Goal: Task Accomplishment & Management: Use online tool/utility

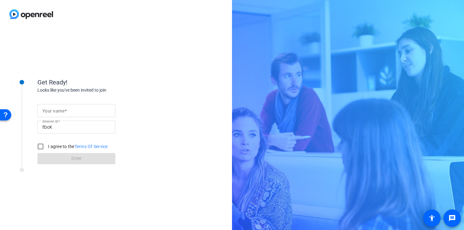
click at [61, 107] on input "Your name" at bounding box center [76, 110] width 68 height 7
click at [27, 136] on div at bounding box center [21, 116] width 31 height 98
click at [9, 17] on img at bounding box center [31, 14] width 62 height 28
click at [20, 18] on img at bounding box center [31, 14] width 62 height 28
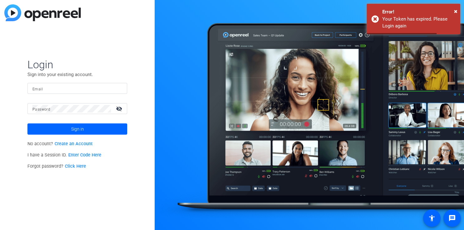
click at [100, 92] on input "Email" at bounding box center [77, 88] width 90 height 7
type input "[EMAIL_ADDRESS][DOMAIN_NAME]"
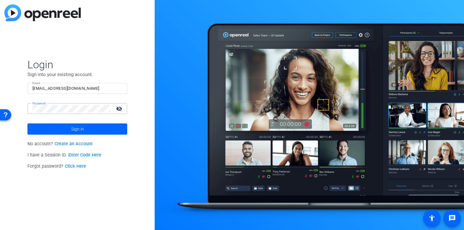
click at [27, 123] on button "Sign in" at bounding box center [77, 128] width 100 height 11
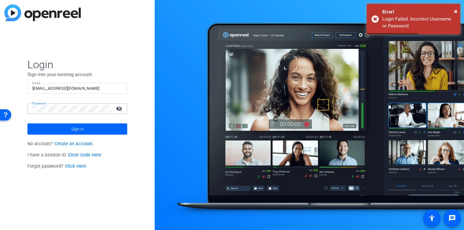
click at [15, 104] on div "Login Sign into your existing account. Email hsenner@munichre.com Password visi…" at bounding box center [77, 115] width 155 height 230
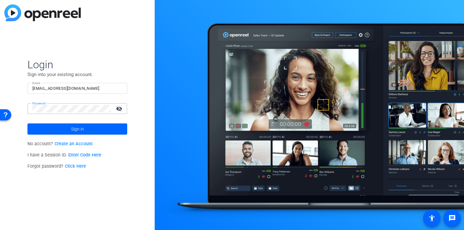
click at [27, 123] on button "Sign in" at bounding box center [77, 128] width 100 height 11
click at [92, 130] on span at bounding box center [77, 129] width 100 height 15
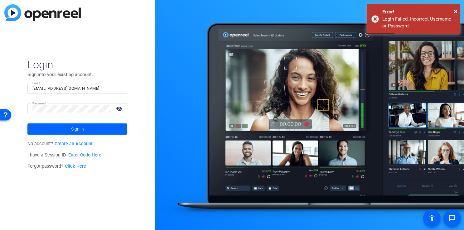
click at [74, 166] on link "Click Here" at bounding box center [75, 166] width 21 height 5
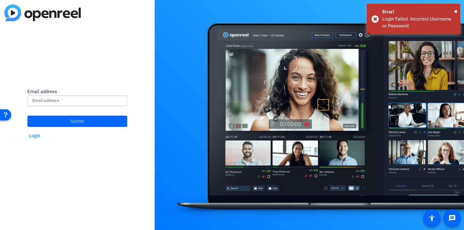
click at [70, 100] on input at bounding box center [77, 100] width 90 height 7
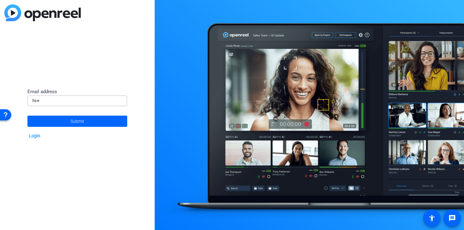
type input "hsenner@munichre.com"
click at [69, 123] on span at bounding box center [77, 121] width 100 height 15
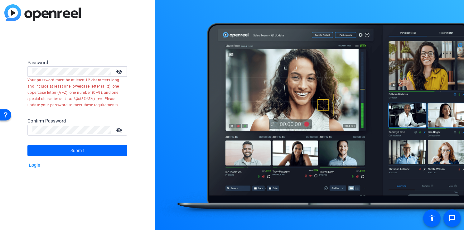
click at [0, 65] on html "Press Alt+1 for screen-reader mode, Alt+0 to cancel Accessibility Screen-Reader…" at bounding box center [232, 115] width 464 height 230
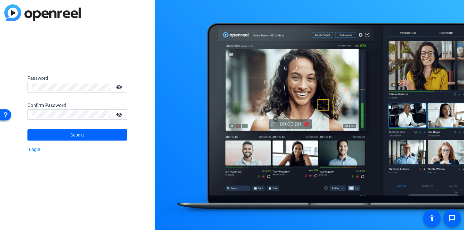
click at [112, 87] on div "visibility_off" at bounding box center [119, 87] width 16 height 9
click at [120, 89] on mat-icon "visibility_off" at bounding box center [119, 87] width 15 height 9
click at [112, 81] on div "Password" at bounding box center [77, 78] width 100 height 7
click at [87, 135] on span at bounding box center [77, 135] width 100 height 15
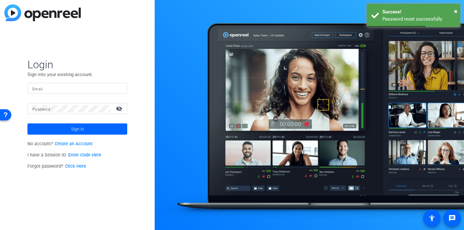
click at [63, 88] on input "Email" at bounding box center [77, 88] width 90 height 7
type input "hsenner@munichre.com"
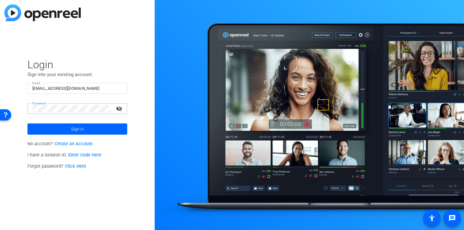
click at [27, 123] on button "Sign in" at bounding box center [77, 128] width 100 height 11
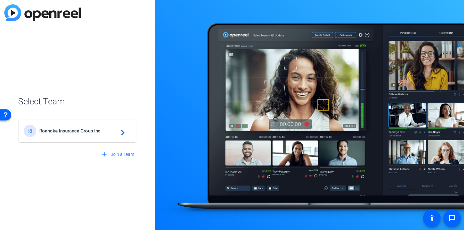
click at [72, 128] on span "Roanoke Insurance Group Inc." at bounding box center [78, 131] width 78 height 6
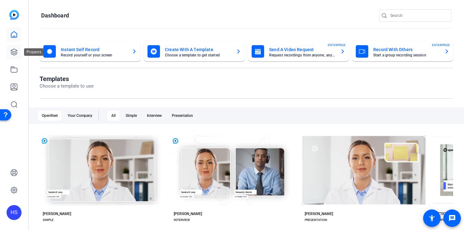
click at [14, 55] on icon at bounding box center [14, 52] width 6 height 6
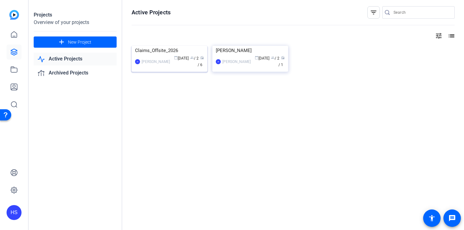
click at [182, 46] on img at bounding box center [170, 46] width 76 height 0
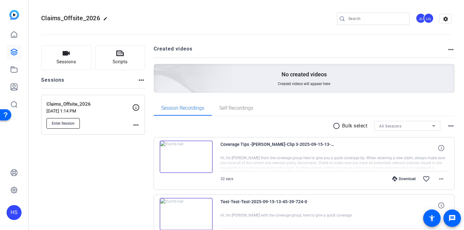
click at [65, 120] on button "Enter Session" at bounding box center [62, 123] width 33 height 11
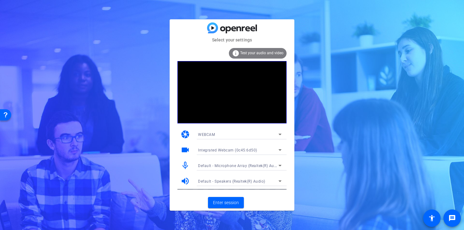
click at [241, 167] on span "Default - Microphone Array (Realtek(R) Audio)" at bounding box center [239, 165] width 83 height 5
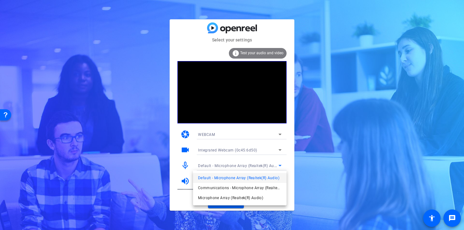
click at [332, 148] on div at bounding box center [232, 115] width 464 height 230
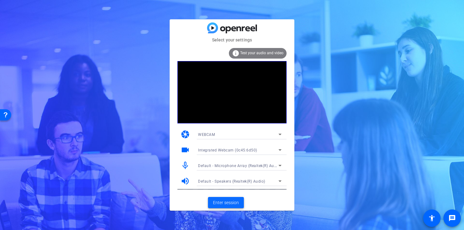
click at [224, 204] on span "Enter session" at bounding box center [226, 203] width 26 height 7
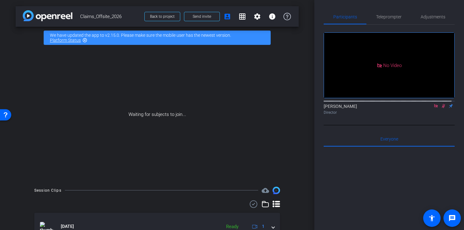
click at [55, 40] on link "Platform Status" at bounding box center [65, 40] width 31 height 5
click at [253, 17] on mat-icon "settings" at bounding box center [256, 16] width 7 height 7
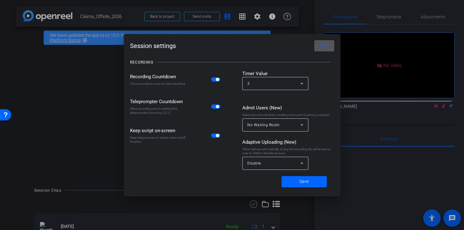
click at [325, 44] on mat-icon "close" at bounding box center [323, 46] width 8 height 8
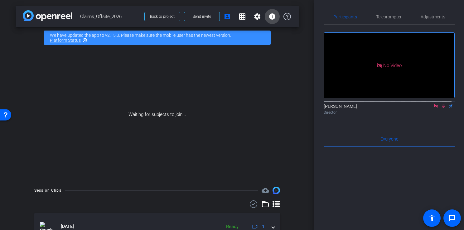
click at [271, 17] on mat-icon "info" at bounding box center [271, 16] width 7 height 7
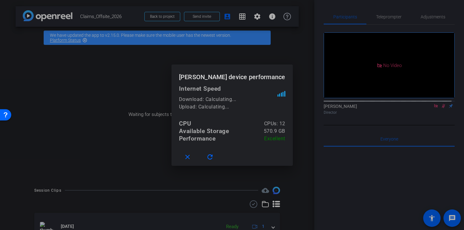
click at [243, 21] on div at bounding box center [232, 115] width 464 height 230
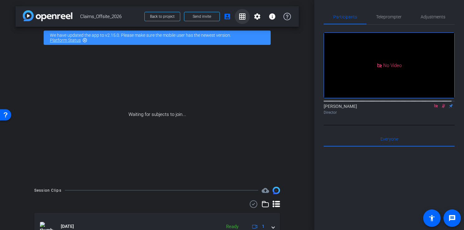
click at [244, 19] on span at bounding box center [242, 16] width 15 height 15
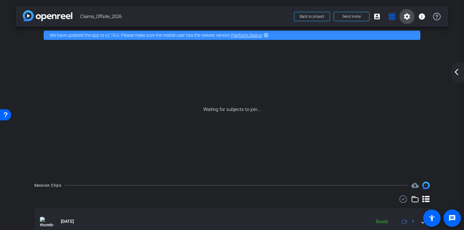
click at [409, 18] on span at bounding box center [406, 16] width 15 height 15
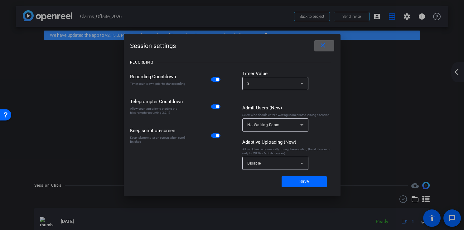
click at [320, 44] on mat-icon "close" at bounding box center [323, 46] width 8 height 8
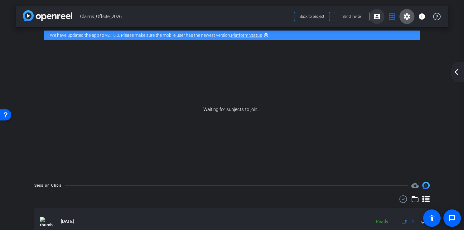
click at [375, 17] on mat-icon "account_box" at bounding box center [376, 16] width 7 height 7
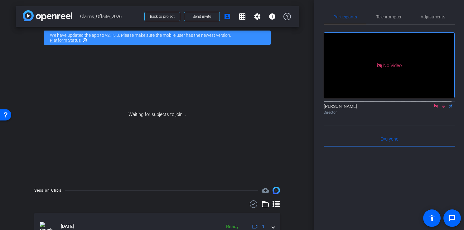
click at [240, 153] on div "Waiting for subjects to join..." at bounding box center [157, 115] width 283 height 132
click at [203, 10] on span at bounding box center [201, 16] width 35 height 15
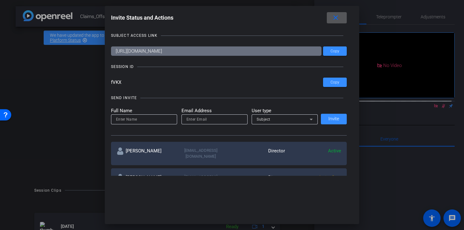
click at [145, 122] on input at bounding box center [144, 119] width 56 height 7
click at [313, 154] on div "Active" at bounding box center [313, 153] width 56 height 12
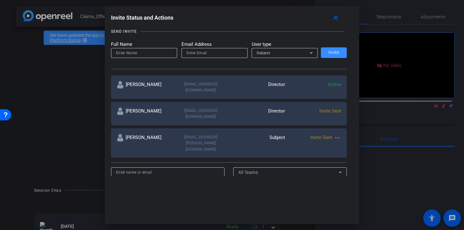
scroll to position [66, 0]
drag, startPoint x: 350, startPoint y: 110, endPoint x: 349, endPoint y: 90, distance: 20.0
click at [349, 90] on div "SUBJECT ACCESS LINK https://capture.openreel.com/subject/MODE_OTP?otp=fVKX Copy…" at bounding box center [232, 101] width 242 height 150
click at [126, 54] on input at bounding box center [144, 53] width 56 height 7
type input "[PERSON_NAME]"
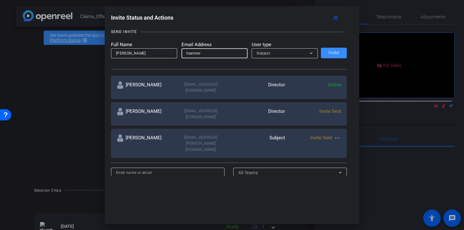
type input "hsenner@munichre.com"
click at [280, 50] on div "Subject" at bounding box center [283, 53] width 53 height 8
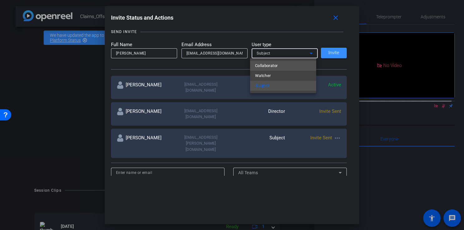
click at [276, 63] on span "Collaborator" at bounding box center [266, 65] width 23 height 7
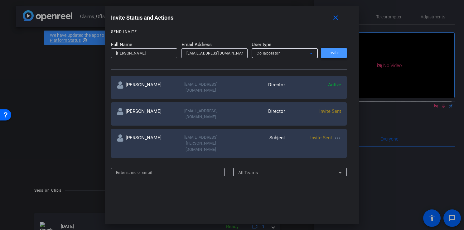
click at [329, 51] on span "Invite" at bounding box center [333, 53] width 11 height 5
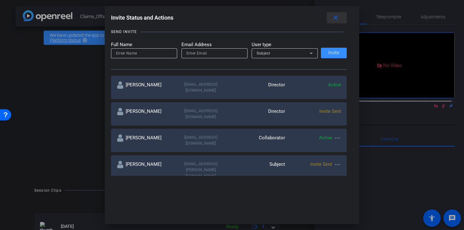
click at [339, 21] on mat-icon "close" at bounding box center [336, 18] width 8 height 8
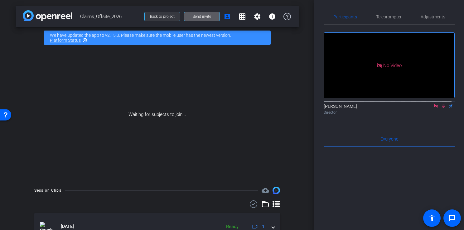
click at [164, 18] on span "Back to project" at bounding box center [162, 16] width 25 height 4
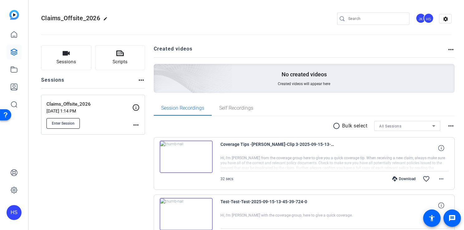
click at [62, 126] on button "Enter Session" at bounding box center [62, 123] width 33 height 11
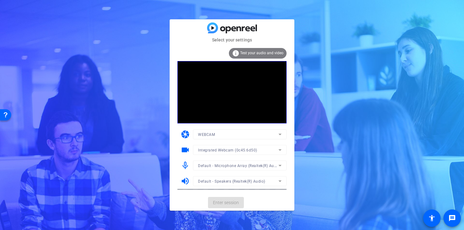
click at [211, 150] on mat-form-field "Integrated Webcam (0c45:6d50)" at bounding box center [240, 150] width 94 height 10
click at [275, 147] on div "Integrated Webcam (0c45:6d50)" at bounding box center [238, 150] width 80 height 8
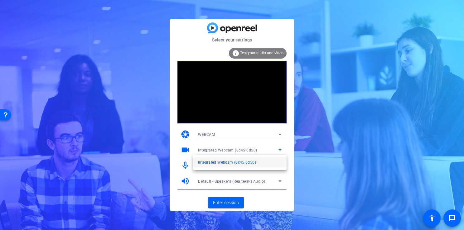
click at [275, 147] on div at bounding box center [232, 115] width 464 height 230
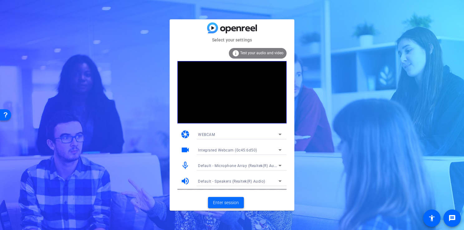
click at [233, 203] on span "Enter session" at bounding box center [226, 203] width 26 height 7
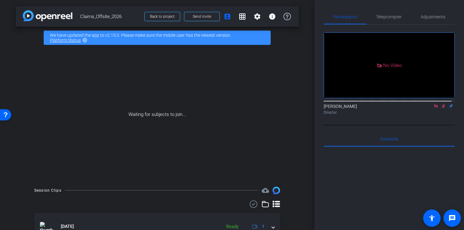
click at [434, 108] on icon at bounding box center [435, 105] width 3 height 3
click at [432, 109] on mat-icon at bounding box center [435, 106] width 7 height 6
click at [426, 108] on icon at bounding box center [428, 106] width 5 height 4
click at [441, 108] on icon at bounding box center [443, 106] width 5 height 4
click at [274, 188] on img at bounding box center [275, 190] width 7 height 7
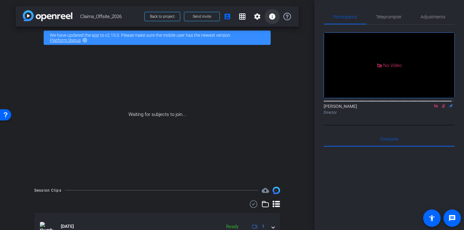
click at [268, 19] on mat-icon "info" at bounding box center [271, 16] width 7 height 7
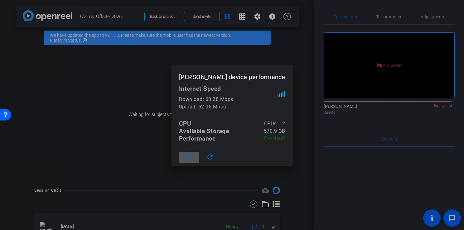
click at [289, 59] on div at bounding box center [232, 115] width 464 height 230
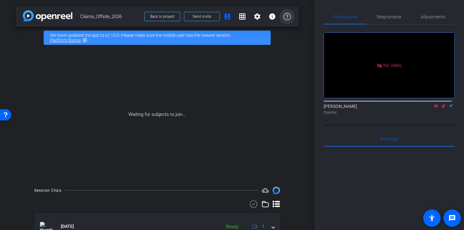
click at [285, 15] on icon at bounding box center [286, 16] width 7 height 7
click at [132, 128] on div "Waiting for subjects to join..." at bounding box center [157, 115] width 283 height 132
click at [251, 204] on use at bounding box center [253, 203] width 7 height 7
click at [248, 204] on icon at bounding box center [249, 205] width 3 height 8
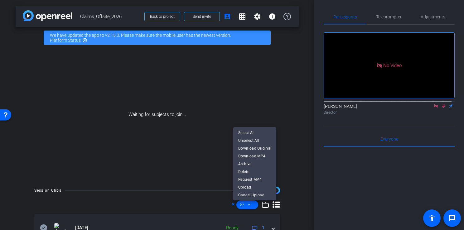
click at [278, 190] on div at bounding box center [232, 115] width 464 height 230
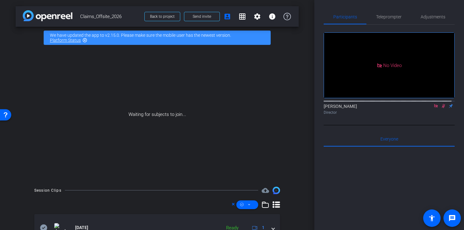
click at [254, 175] on div "Waiting for subjects to join..." at bounding box center [157, 115] width 283 height 132
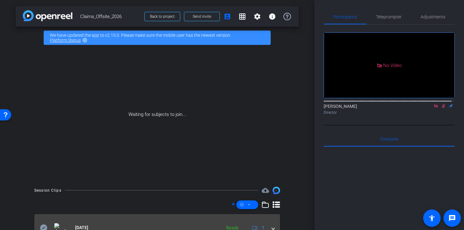
drag, startPoint x: 207, startPoint y: 216, endPoint x: 206, endPoint y: 226, distance: 10.1
click at [206, 226] on div "arrow_back Claims_Offsite_2026 Back to project Send invite account_box grid_on …" at bounding box center [157, 115] width 314 height 230
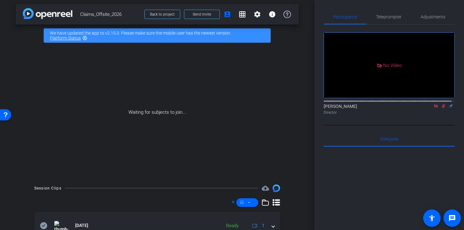
drag, startPoint x: 206, startPoint y: 226, endPoint x: 205, endPoint y: 135, distance: 91.0
click at [205, 135] on div "Waiting for subjects to join..." at bounding box center [157, 112] width 283 height 132
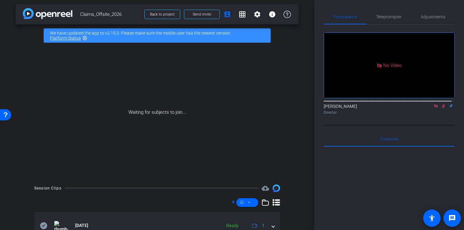
click at [201, 122] on div "Waiting for subjects to join..." at bounding box center [157, 112] width 283 height 132
click at [200, 121] on div "Waiting for subjects to join..." at bounding box center [157, 112] width 283 height 132
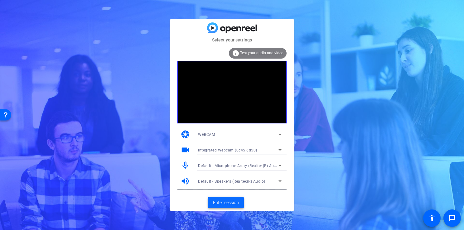
click at [231, 205] on span "Enter session" at bounding box center [226, 203] width 26 height 7
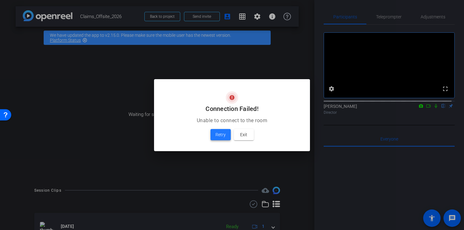
click at [220, 132] on span "Retry" at bounding box center [220, 134] width 10 height 7
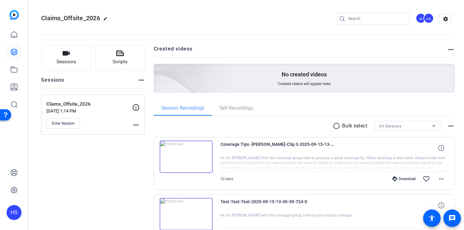
click at [83, 108] on p "[DATE] 1:14 PM" at bounding box center [89, 110] width 86 height 5
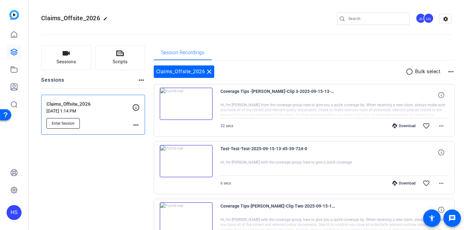
click at [70, 121] on span "Enter Session" at bounding box center [63, 123] width 23 height 5
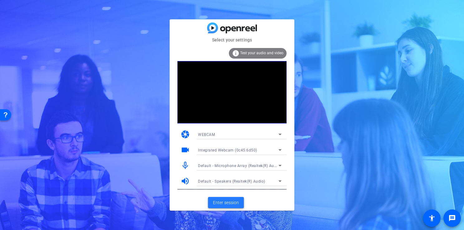
click at [231, 203] on span "Enter session" at bounding box center [226, 203] width 26 height 7
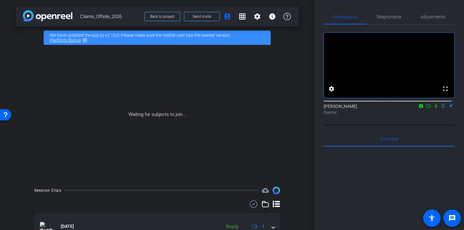
click at [150, 130] on div "Waiting for subjects to join..." at bounding box center [157, 115] width 283 height 132
click at [149, 129] on div "Waiting for subjects to join..." at bounding box center [157, 115] width 283 height 132
click at [134, 126] on div "Waiting for subjects to join..." at bounding box center [157, 115] width 283 height 132
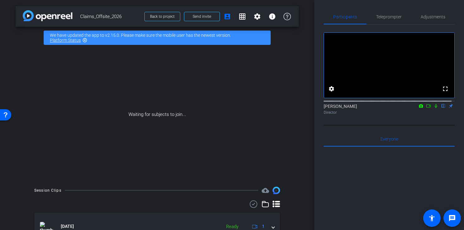
click at [159, 72] on div "Waiting for subjects to join..." at bounding box center [157, 115] width 283 height 132
click at [64, 39] on link "Platform Status" at bounding box center [65, 40] width 31 height 5
click at [218, 73] on div "Waiting for subjects to join..." at bounding box center [157, 115] width 283 height 132
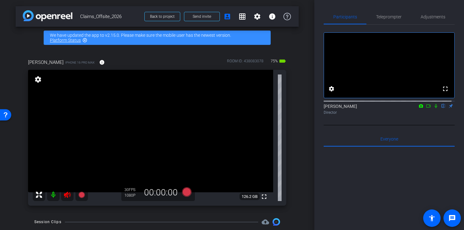
click at [433, 108] on icon at bounding box center [435, 106] width 5 height 4
click at [426, 108] on icon at bounding box center [428, 106] width 5 height 4
click at [50, 195] on mat-icon at bounding box center [53, 195] width 12 height 12
click at [51, 196] on mat-icon at bounding box center [53, 195] width 12 height 12
drag, startPoint x: 51, startPoint y: 196, endPoint x: 58, endPoint y: 213, distance: 18.6
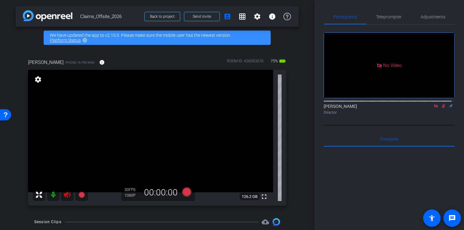
click at [58, 213] on div "arrow_back Claims_Offsite_2026 Back to project Send invite account_box grid_on …" at bounding box center [157, 115] width 314 height 230
click at [68, 195] on icon at bounding box center [67, 194] width 7 height 7
click at [93, 181] on video at bounding box center [150, 131] width 245 height 123
click at [254, 14] on mat-icon "settings" at bounding box center [256, 16] width 7 height 7
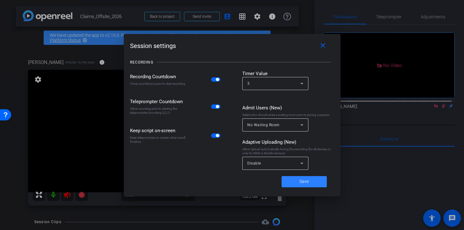
click at [302, 185] on span "Save" at bounding box center [303, 181] width 9 height 7
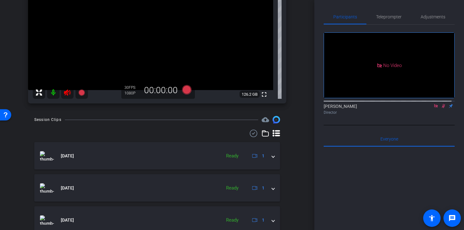
scroll to position [100, 0]
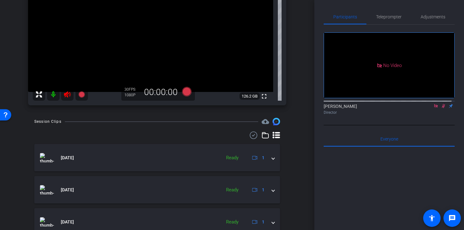
click at [310, 100] on div "arrow_back Claims_Offsite_2026 Back to project Send invite account_box grid_on …" at bounding box center [157, 15] width 314 height 230
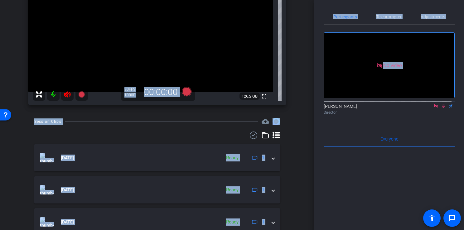
drag, startPoint x: 317, startPoint y: 107, endPoint x: 313, endPoint y: 79, distance: 28.6
click at [313, 79] on div "arrow_back Claims_Offsite_2026 Back to project Send invite account_box grid_on …" at bounding box center [232, 115] width 464 height 230
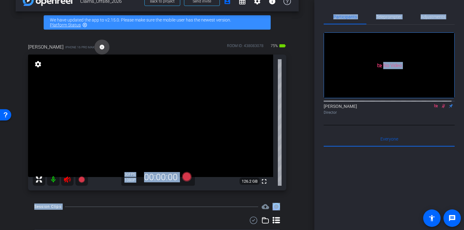
click at [99, 49] on mat-icon "info" at bounding box center [102, 47] width 6 height 6
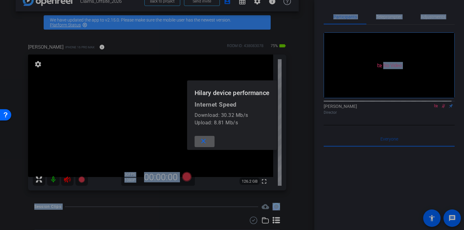
click at [200, 139] on mat-icon "close" at bounding box center [204, 141] width 8 height 8
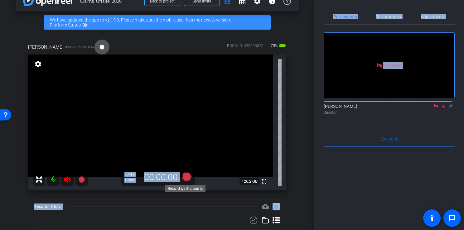
click at [185, 176] on icon at bounding box center [186, 176] width 9 height 9
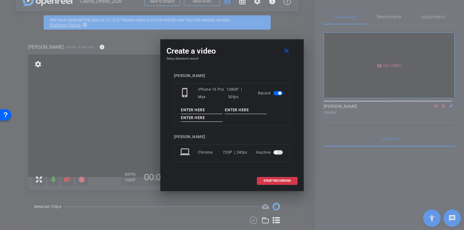
click at [211, 107] on input at bounding box center [202, 110] width 42 height 8
type input "Coverage Tips"
type input "[PERSON_NAME]"
type input "Clip One Test"
click at [275, 179] on span "START RECORDING" at bounding box center [276, 180] width 27 height 3
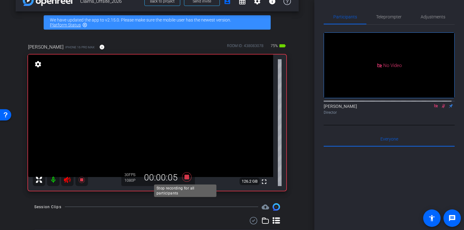
click at [185, 176] on icon at bounding box center [186, 176] width 9 height 9
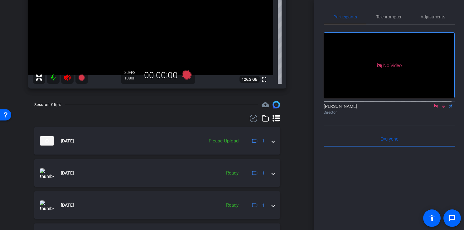
scroll to position [132, 0]
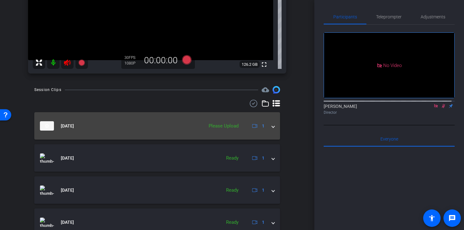
click at [227, 124] on div "Please Upload" at bounding box center [223, 126] width 36 height 7
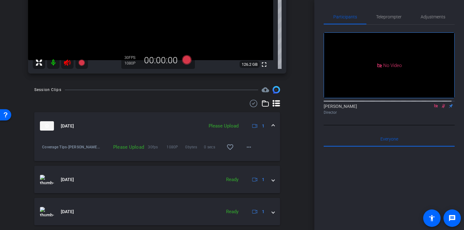
click at [227, 124] on div "Please Upload" at bounding box center [223, 126] width 36 height 7
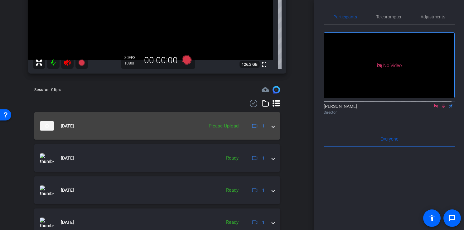
click at [230, 126] on div "Please Upload" at bounding box center [223, 126] width 36 height 7
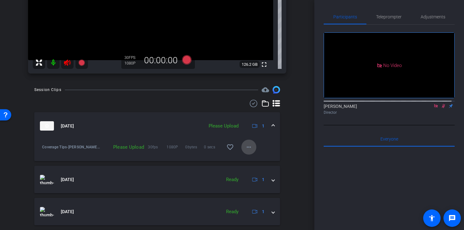
click at [248, 147] on mat-icon "more_horiz" at bounding box center [248, 146] width 7 height 7
click at [252, 159] on span "Upload" at bounding box center [255, 159] width 25 height 7
click at [226, 124] on div "Queued" at bounding box center [231, 126] width 22 height 7
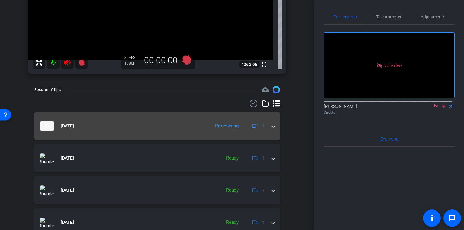
click at [226, 124] on div "Processing" at bounding box center [227, 126] width 30 height 7
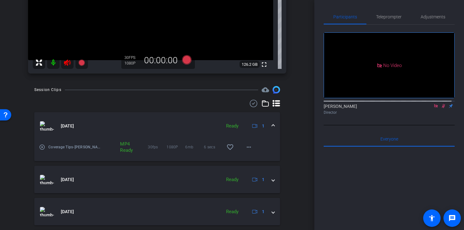
click at [38, 148] on div "play_circle_outline Coverage Tips-[PERSON_NAME]-Clip One Test-2025-09-29-13-13-…" at bounding box center [157, 151] width 246 height 22
click at [41, 147] on mat-icon "play_circle_outline" at bounding box center [42, 147] width 6 height 6
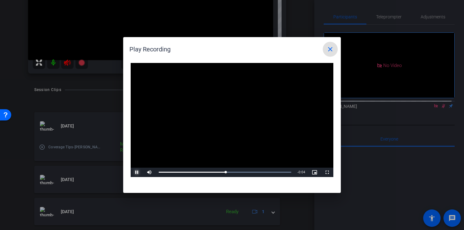
click at [137, 172] on span "Video Player" at bounding box center [137, 172] width 12 height 0
click at [52, 64] on div at bounding box center [232, 115] width 464 height 230
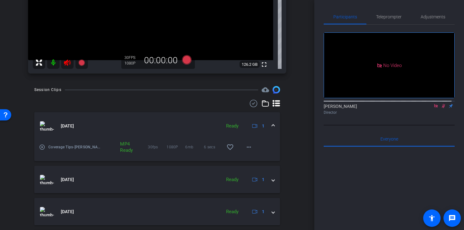
click at [52, 64] on mat-icon at bounding box center [53, 62] width 12 height 12
click at [41, 147] on mat-icon "play_circle_outline" at bounding box center [42, 147] width 6 height 6
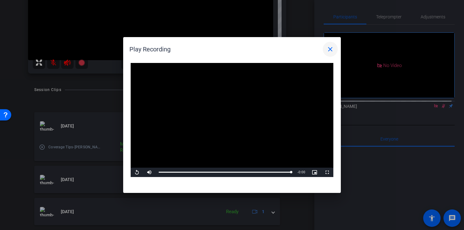
click at [328, 52] on mat-icon "close" at bounding box center [329, 49] width 7 height 7
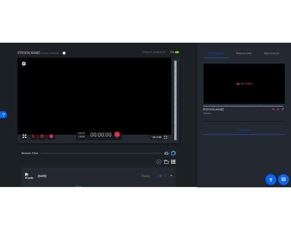
scroll to position [49, 0]
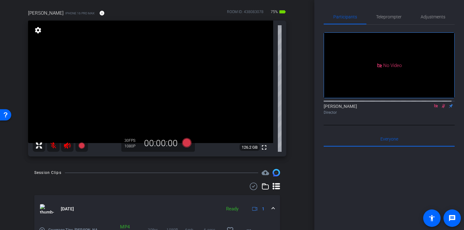
click at [52, 147] on mat-icon at bounding box center [53, 145] width 12 height 12
click at [52, 149] on mat-icon at bounding box center [53, 145] width 12 height 12
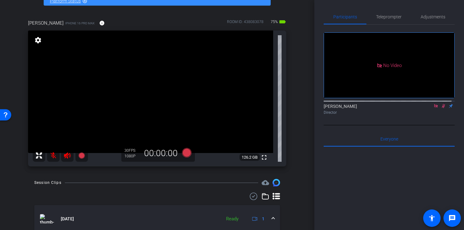
click at [51, 151] on mat-icon at bounding box center [53, 155] width 12 height 12
drag, startPoint x: 13, startPoint y: 172, endPoint x: 167, endPoint y: 127, distance: 160.9
click at [167, 127] on div "arrow_back Claims_Offsite_2026 Back to project Send invite account_box grid_on …" at bounding box center [157, 76] width 314 height 230
click at [186, 153] on icon at bounding box center [186, 152] width 9 height 9
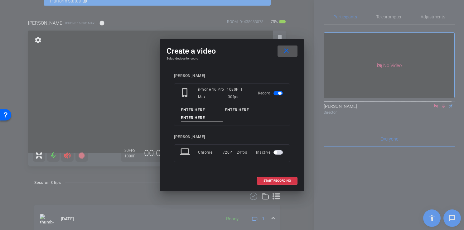
click at [204, 111] on input at bounding box center [202, 110] width 42 height 8
type input "Coverage Tips"
click at [228, 110] on input at bounding box center [246, 110] width 42 height 8
type input "[PERSON_NAME]"
click at [214, 117] on input at bounding box center [202, 118] width 42 height 8
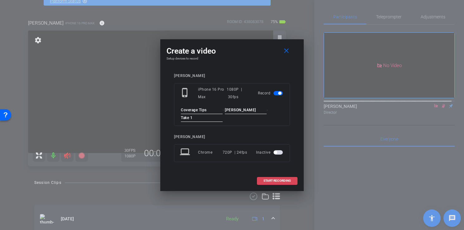
type input "Take 1"
click at [282, 178] on span at bounding box center [277, 180] width 40 height 15
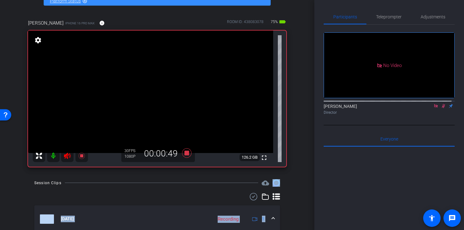
drag, startPoint x: 282, startPoint y: 178, endPoint x: 235, endPoint y: 226, distance: 67.0
click at [235, 191] on div "arrow_back Claims_Offsite_2026 Back to project Send invite account_box grid_on …" at bounding box center [157, 76] width 314 height 230
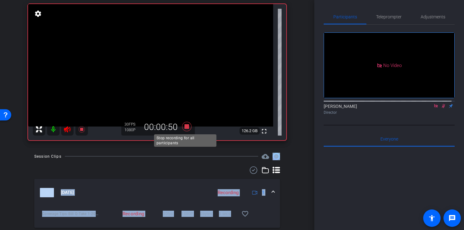
click at [182, 127] on icon at bounding box center [186, 126] width 15 height 11
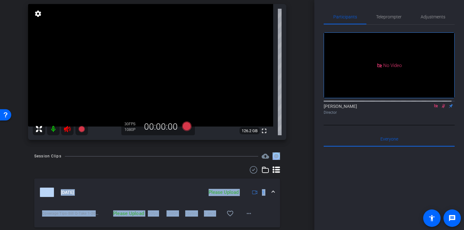
click at [110, 170] on div at bounding box center [157, 169] width 246 height 7
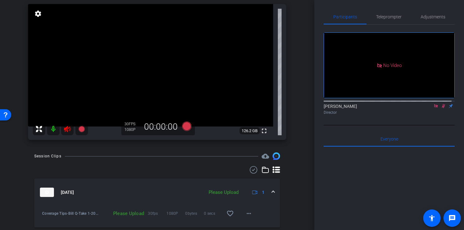
click at [223, 191] on div "Please Upload" at bounding box center [223, 192] width 36 height 7
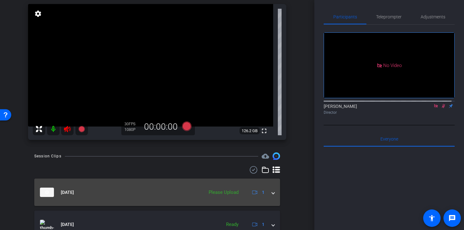
click at [271, 189] on mat-expansion-panel-header "[DATE] Please Upload 1" at bounding box center [157, 192] width 246 height 27
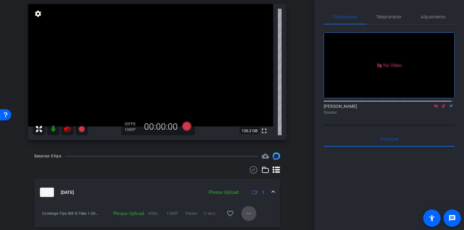
click at [245, 211] on mat-icon "more_horiz" at bounding box center [248, 213] width 7 height 7
click at [246, 182] on span "Upload" at bounding box center [255, 184] width 25 height 7
click at [54, 132] on mat-icon at bounding box center [53, 129] width 12 height 12
click at [135, 206] on div "Processing 30fps 1080P 0bytes 0 secs favorite_border more_horiz" at bounding box center [178, 213] width 156 height 15
click at [42, 215] on mat-icon "play_circle_outline" at bounding box center [42, 215] width 6 height 6
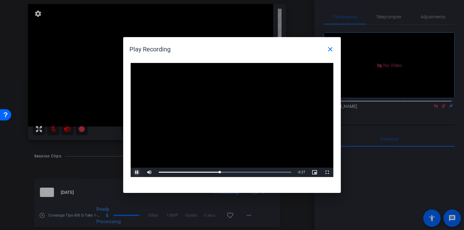
click at [132, 172] on span "Video Player" at bounding box center [137, 172] width 12 height 0
click at [134, 172] on span "Video Player" at bounding box center [137, 172] width 12 height 0
drag, startPoint x: 330, startPoint y: 46, endPoint x: 325, endPoint y: 22, distance: 24.0
click at [325, 22] on div "Play Recording close Video Player is loading. Play Video Play Mute Current Time…" at bounding box center [232, 115] width 464 height 230
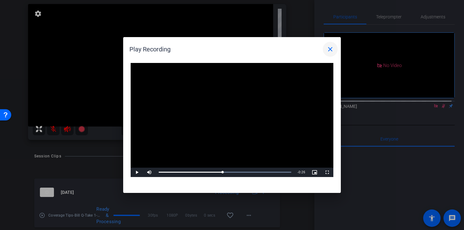
click at [327, 55] on span at bounding box center [330, 49] width 15 height 15
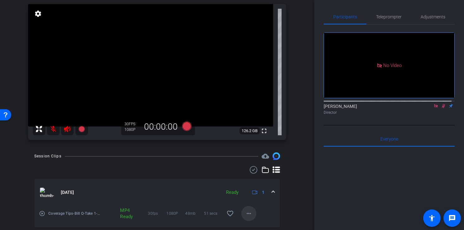
click at [246, 215] on mat-icon "more_horiz" at bounding box center [248, 213] width 7 height 7
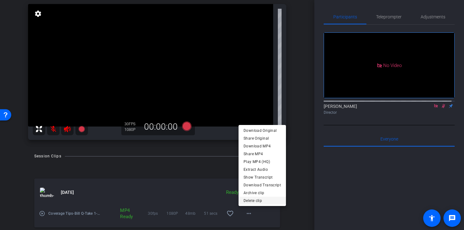
click at [253, 201] on span "Delete clip" at bounding box center [261, 200] width 37 height 7
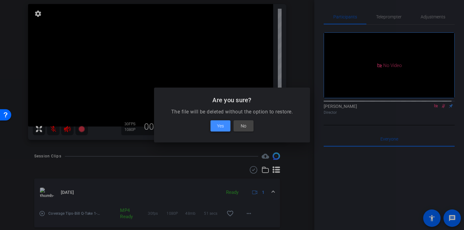
click at [224, 126] on span at bounding box center [220, 125] width 20 height 15
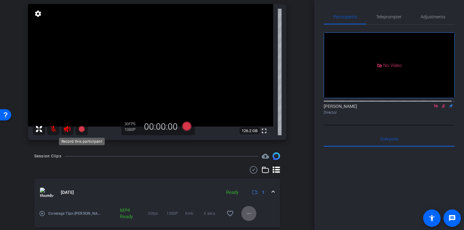
click at [84, 128] on icon at bounding box center [81, 129] width 6 height 6
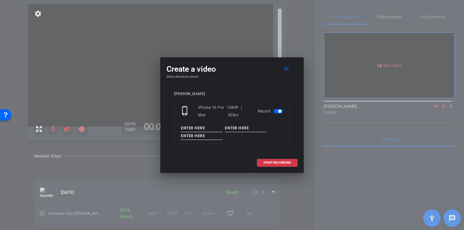
click at [193, 129] on input at bounding box center [202, 128] width 42 height 8
type input "Coverage Tips"
click at [232, 127] on input at bounding box center [246, 128] width 42 height 8
type input "[PERSON_NAME]"
click at [214, 137] on input at bounding box center [202, 136] width 42 height 8
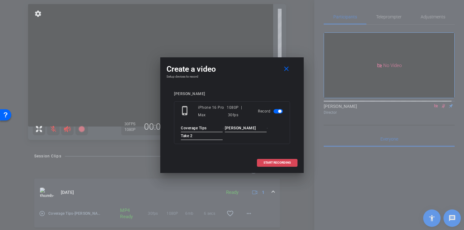
type input "Take 2"
click at [274, 164] on span "START RECORDING" at bounding box center [276, 162] width 27 height 3
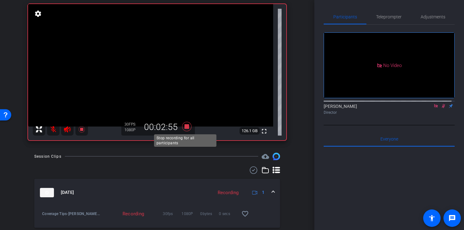
click at [183, 127] on icon at bounding box center [186, 126] width 9 height 9
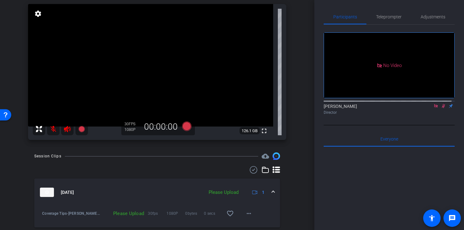
click at [213, 191] on div "Please Upload" at bounding box center [223, 192] width 36 height 7
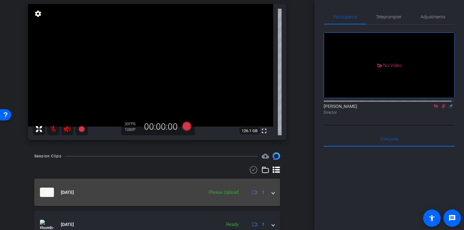
click at [273, 193] on mat-expansion-panel-header "[DATE] Please Upload 1" at bounding box center [157, 192] width 246 height 27
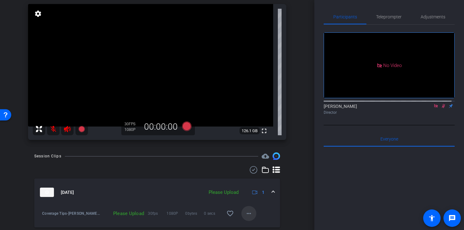
click at [245, 212] on mat-icon "more_horiz" at bounding box center [248, 213] width 7 height 7
click at [252, 185] on span "Upload" at bounding box center [255, 184] width 25 height 7
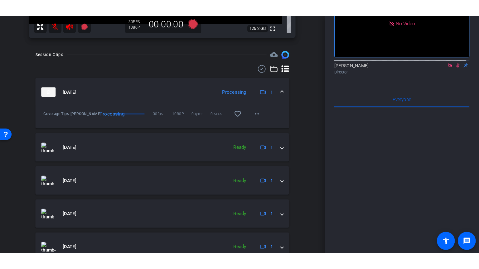
scroll to position [185, 0]
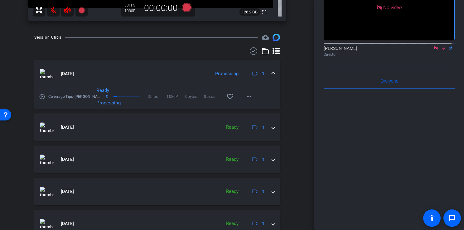
click at [41, 98] on mat-icon "play_circle_outline" at bounding box center [42, 97] width 6 height 6
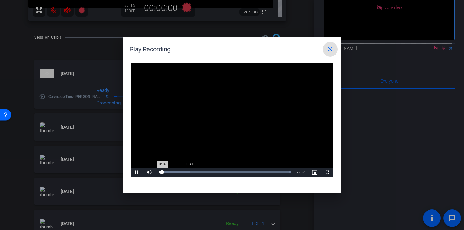
click at [188, 173] on div "Loaded : 100.00% 0:41 0:04" at bounding box center [225, 172] width 132 height 2
click at [234, 174] on div "Loaded : 100.00% 1:40 0:39" at bounding box center [225, 172] width 139 height 9
click at [262, 173] on div "Loaded : 100.00% 2:17 1:47" at bounding box center [225, 172] width 139 height 9
click at [262, 173] on div "2:17" at bounding box center [210, 172] width 103 height 2
drag, startPoint x: 247, startPoint y: 170, endPoint x: 235, endPoint y: 131, distance: 40.7
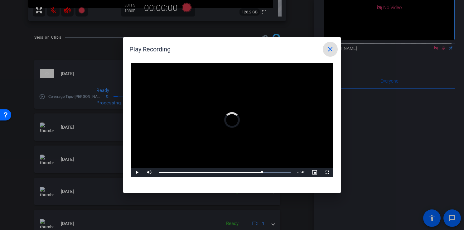
click at [235, 131] on div "Video Player is loading. Play Video Play Mute 100% Current Time 2:17 / Duration…" at bounding box center [232, 120] width 203 height 114
click at [235, 131] on video "Video Player" at bounding box center [232, 120] width 203 height 114
click at [236, 154] on video "Video Player" at bounding box center [232, 120] width 203 height 114
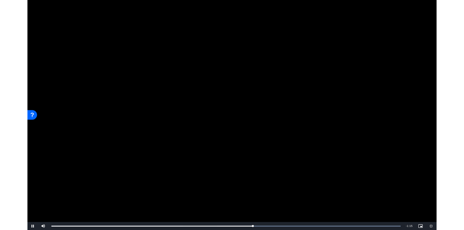
scroll to position [140, 0]
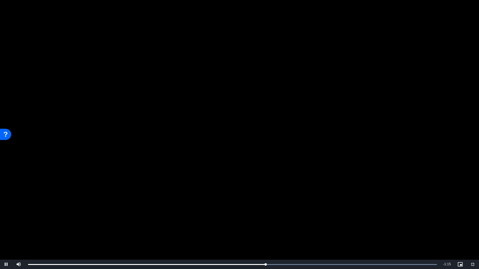
drag, startPoint x: 236, startPoint y: 154, endPoint x: 339, endPoint y: 238, distance: 132.9
click at [339, 230] on video "Video Player" at bounding box center [239, 134] width 479 height 269
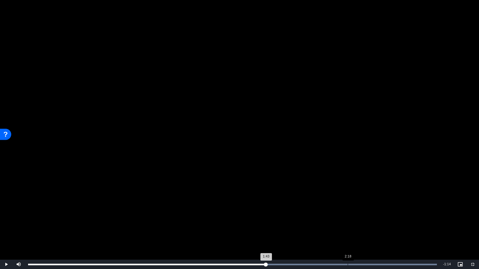
click at [348, 230] on div "2:18" at bounding box center [348, 265] width 0 height 2
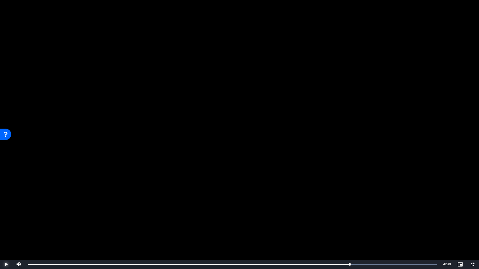
click at [6, 230] on span "Video Player" at bounding box center [6, 265] width 12 height 0
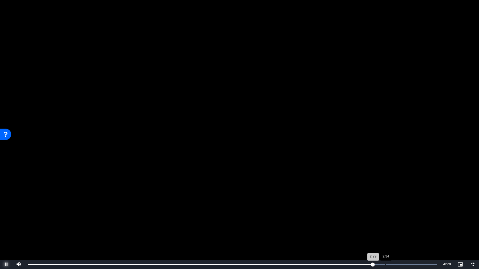
click at [385, 230] on div "Loaded : 100.00% 2:34 2:29" at bounding box center [232, 264] width 415 height 9
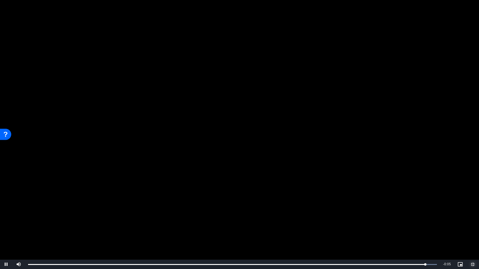
click at [464, 230] on span "Video Player" at bounding box center [472, 265] width 12 height 0
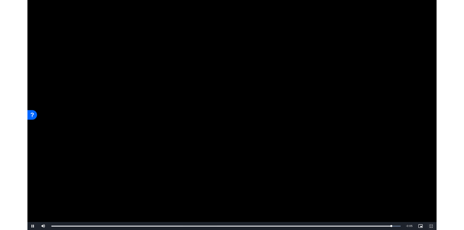
scroll to position [185, 0]
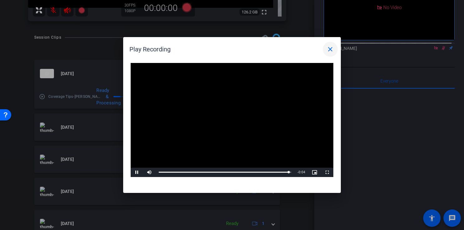
click at [330, 51] on mat-icon "close" at bounding box center [329, 49] width 7 height 7
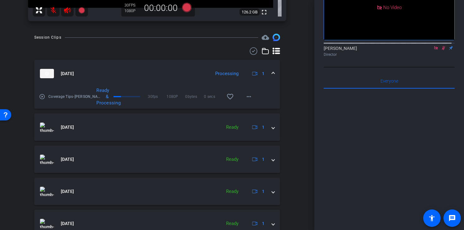
scroll to position [0, 0]
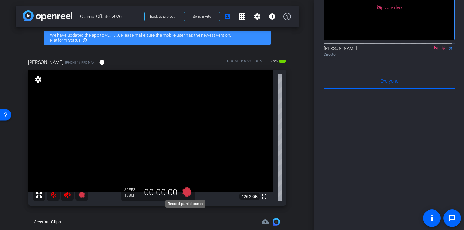
click at [184, 194] on icon at bounding box center [186, 191] width 9 height 9
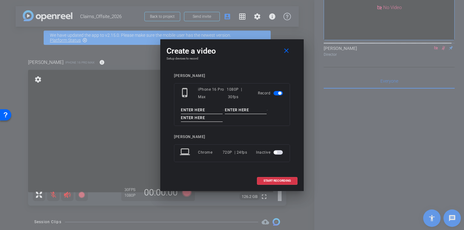
click at [209, 113] on input at bounding box center [202, 110] width 42 height 8
type input "Coverage Tips"
type input "[PERSON_NAME]"
click at [207, 119] on input at bounding box center [202, 118] width 42 height 8
type input "Take 1"
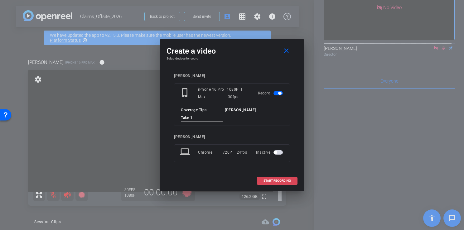
click at [265, 179] on span "START RECORDING" at bounding box center [276, 180] width 27 height 3
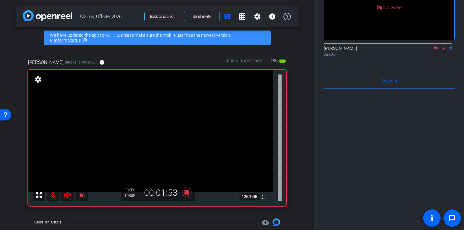
click at [303, 201] on div "arrow_back Claims_Offsite_2026 Back to project Send invite account_box grid_on …" at bounding box center [157, 115] width 314 height 230
click at [54, 196] on mat-icon at bounding box center [53, 195] width 12 height 12
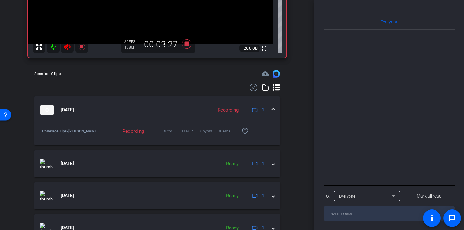
scroll to position [149, 0]
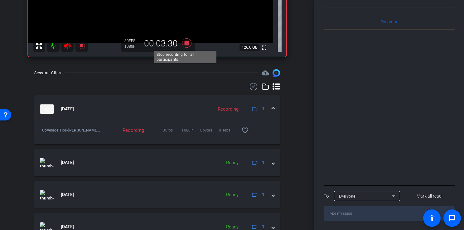
click at [187, 41] on icon at bounding box center [186, 42] width 9 height 9
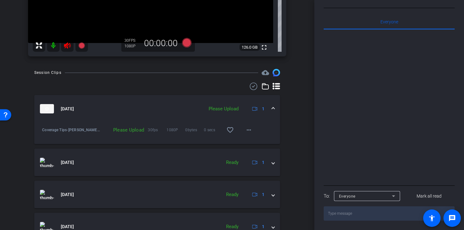
click at [128, 131] on div "Please Upload" at bounding box center [123, 130] width 47 height 6
click at [218, 103] on mat-expansion-panel-header "[DATE] Please Upload 1" at bounding box center [157, 108] width 246 height 27
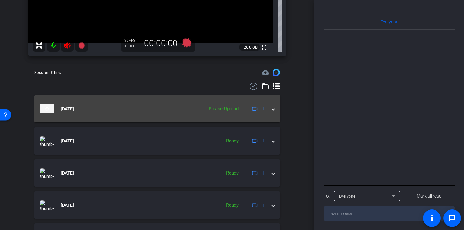
click at [218, 110] on div "Please Upload" at bounding box center [223, 108] width 36 height 7
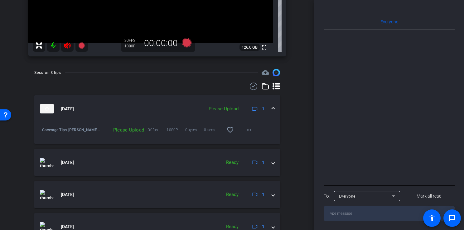
click at [218, 110] on div "Please Upload" at bounding box center [223, 108] width 36 height 7
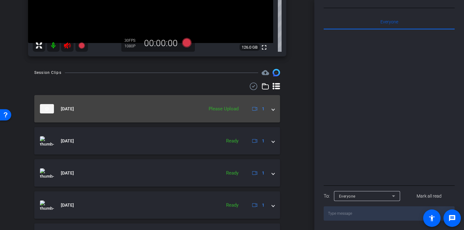
click at [218, 110] on div "Please Upload" at bounding box center [223, 108] width 36 height 7
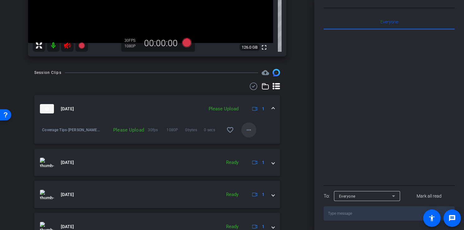
click at [245, 130] on mat-icon "more_horiz" at bounding box center [248, 129] width 7 height 7
click at [245, 145] on span "Upload" at bounding box center [255, 142] width 25 height 7
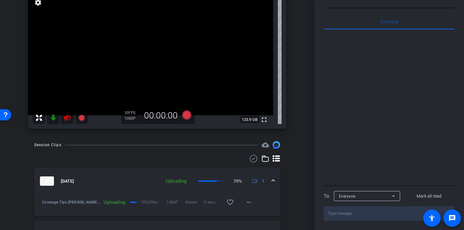
scroll to position [77, 0]
click at [185, 117] on icon at bounding box center [186, 114] width 9 height 9
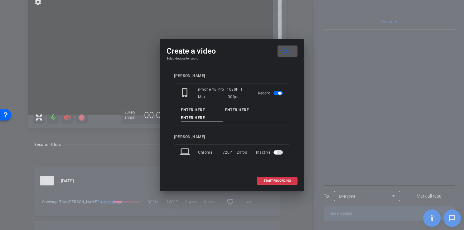
click at [185, 117] on input at bounding box center [202, 118] width 42 height 8
click at [190, 108] on input at bounding box center [202, 110] width 42 height 8
type input "Coverage Tips"
click at [228, 110] on input at bounding box center [246, 110] width 42 height 8
type input "[PERSON_NAME]"
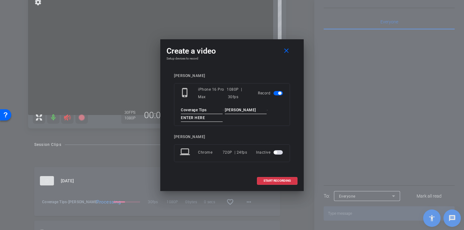
click at [218, 116] on input at bounding box center [202, 118] width 42 height 8
type input "Take 2"
click at [265, 181] on span "START RECORDING" at bounding box center [276, 180] width 27 height 3
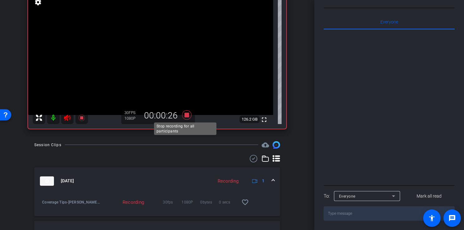
click at [186, 113] on icon at bounding box center [186, 114] width 9 height 9
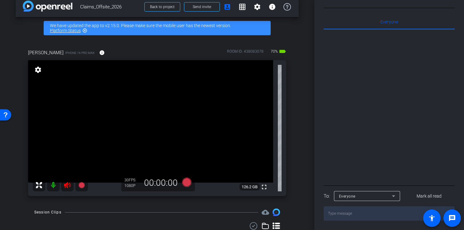
scroll to position [12, 0]
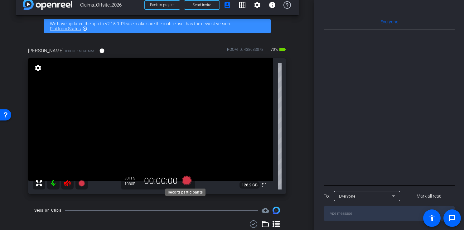
click at [185, 180] on icon at bounding box center [186, 180] width 9 height 9
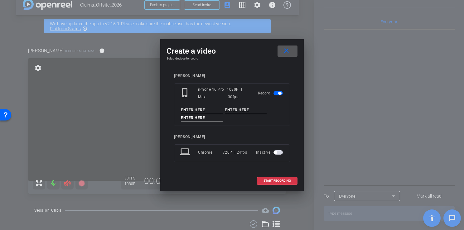
click at [202, 107] on input at bounding box center [202, 110] width 42 height 8
type input "Coverage Tips"
type input "[PERSON_NAME]"
click at [205, 119] on input at bounding box center [202, 118] width 42 height 8
type input "Take 1"
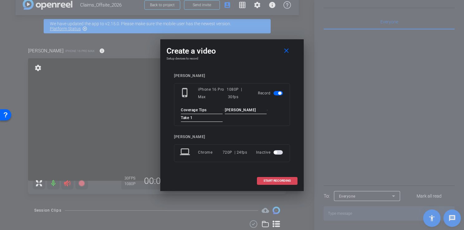
click at [272, 181] on span "START RECORDING" at bounding box center [276, 180] width 27 height 3
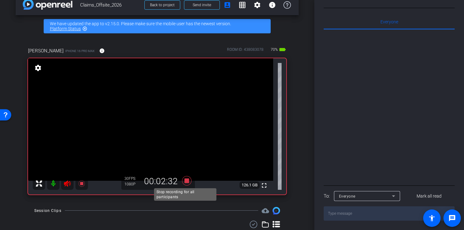
click at [184, 182] on icon at bounding box center [186, 180] width 9 height 9
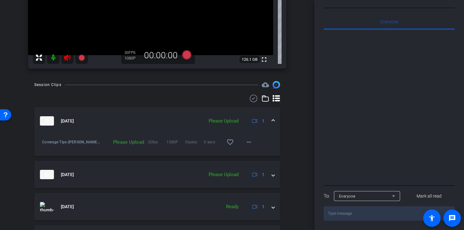
scroll to position [162, 0]
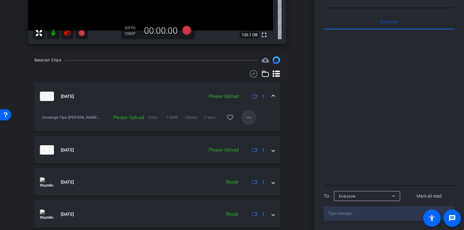
click at [246, 115] on mat-icon "more_horiz" at bounding box center [248, 117] width 7 height 7
click at [249, 128] on span "Upload" at bounding box center [255, 130] width 25 height 7
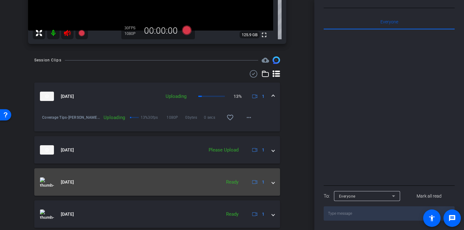
click at [74, 182] on span "[DATE]" at bounding box center [67, 182] width 13 height 7
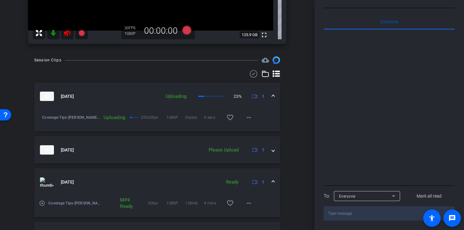
click at [39, 207] on div "play_circle_outline Coverage Tips-[PERSON_NAME]-Take 1-2025-09-29-13-29-46-621-…" at bounding box center [157, 207] width 246 height 22
click at [42, 201] on mat-icon "play_circle_outline" at bounding box center [42, 203] width 6 height 6
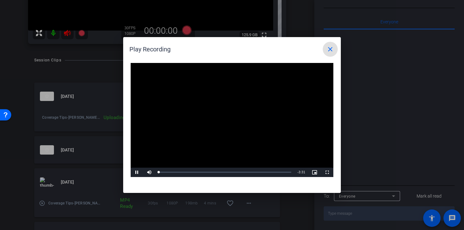
click at [232, 113] on video "Video Player" at bounding box center [232, 120] width 203 height 114
click at [141, 172] on span "Video Player" at bounding box center [137, 172] width 12 height 0
click at [181, 174] on div "Loaded : 100.00% 0:36 0:07" at bounding box center [225, 172] width 139 height 9
click at [193, 172] on div "Loaded : 100.00% 0:54 0:37" at bounding box center [225, 172] width 132 height 2
click at [138, 172] on span "Video Player" at bounding box center [137, 172] width 12 height 0
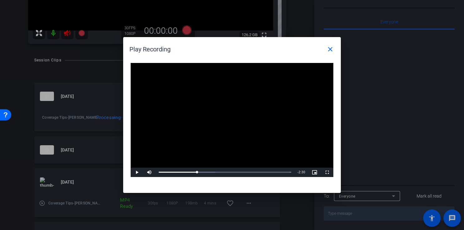
click at [51, 32] on div at bounding box center [232, 115] width 464 height 230
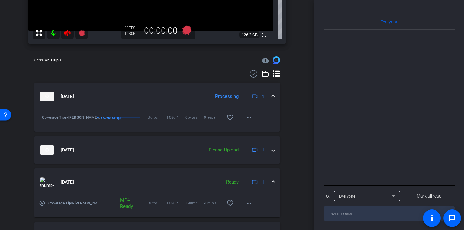
click at [51, 32] on mat-icon at bounding box center [53, 33] width 12 height 12
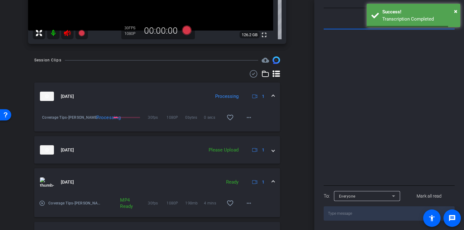
click at [55, 33] on mat-icon at bounding box center [53, 33] width 12 height 12
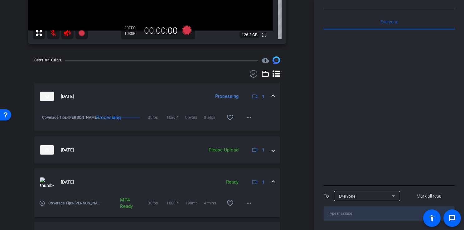
click at [42, 205] on mat-icon "play_circle_outline" at bounding box center [42, 203] width 6 height 6
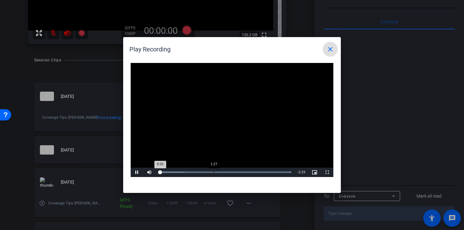
click at [213, 173] on div "Loaded : 100.00% 1:27 0:02" at bounding box center [225, 172] width 139 height 9
click at [331, 50] on mat-icon "close" at bounding box center [329, 49] width 7 height 7
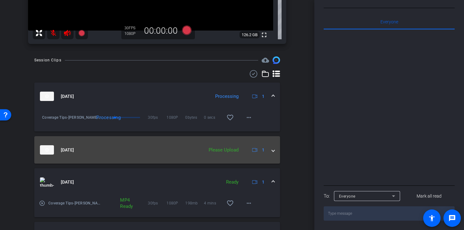
click at [271, 152] on mat-expansion-panel-header "[DATE] Please Upload 1" at bounding box center [157, 149] width 246 height 27
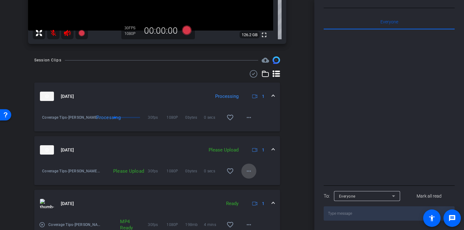
click at [246, 171] on mat-icon "more_horiz" at bounding box center [248, 170] width 7 height 7
click at [247, 183] on span "Upload" at bounding box center [255, 184] width 25 height 7
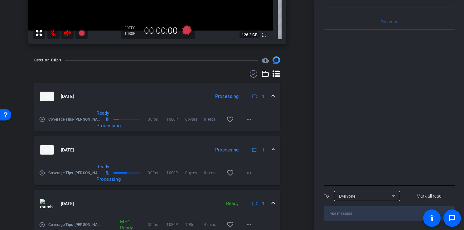
click at [41, 119] on mat-icon "play_circle_outline" at bounding box center [42, 119] width 6 height 6
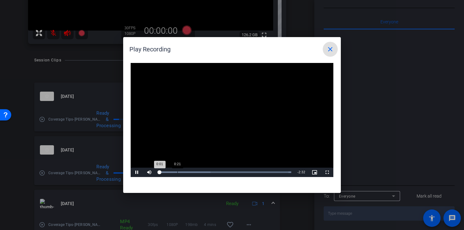
click at [177, 171] on div "Loaded : 100.00% 0:21 0:01" at bounding box center [225, 172] width 132 height 2
click at [235, 173] on div "Loaded : 100.00% 1:29 0:26" at bounding box center [225, 172] width 139 height 9
click at [135, 172] on span "Video Player" at bounding box center [137, 172] width 12 height 0
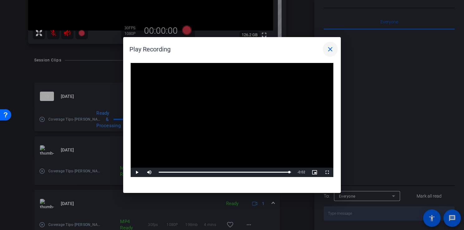
click at [331, 45] on span at bounding box center [330, 49] width 15 height 15
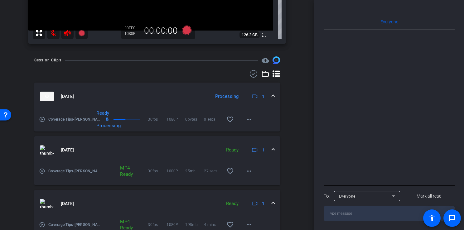
click at [43, 168] on div "play_circle_outline Coverage Tips-[PERSON_NAME]-Take 2-2025-09-29-13-34-23-924-0" at bounding box center [69, 171] width 61 height 15
click at [43, 170] on mat-icon "play_circle_outline" at bounding box center [42, 171] width 6 height 6
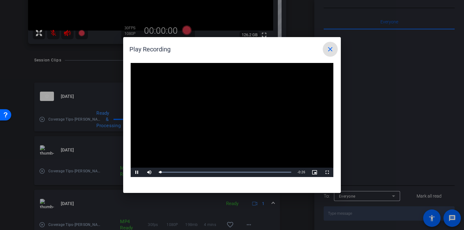
click at [183, 150] on video "Video Player" at bounding box center [232, 120] width 203 height 114
click at [179, 172] on div "0:04" at bounding box center [179, 172] width 0 height 2
click at [138, 172] on span "Video Player" at bounding box center [137, 172] width 12 height 0
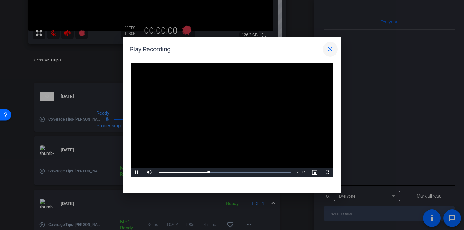
click at [328, 53] on span at bounding box center [330, 49] width 15 height 15
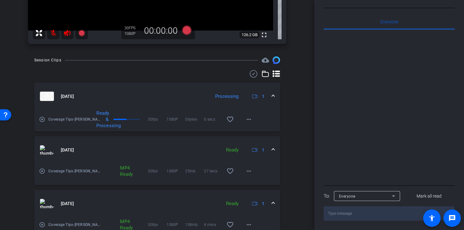
scroll to position [0, 0]
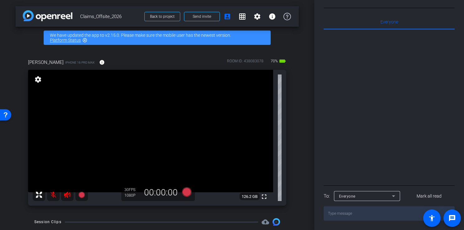
click at [52, 199] on mat-icon at bounding box center [53, 195] width 12 height 12
click at [324, 127] on div at bounding box center [389, 107] width 131 height 154
click at [188, 195] on icon at bounding box center [186, 191] width 9 height 9
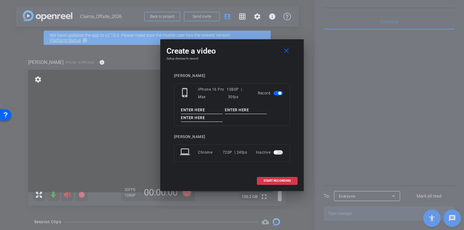
click at [195, 108] on input at bounding box center [202, 110] width 42 height 8
type input "Coverage Tips"
type input "[PERSON_NAME]"
click at [200, 120] on input at bounding box center [202, 118] width 42 height 8
type input "Take 1"
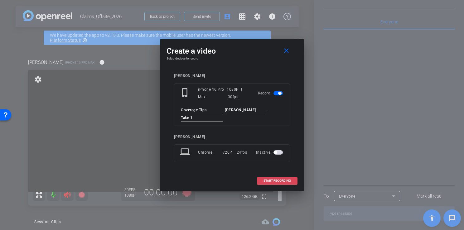
click at [273, 180] on span "START RECORDING" at bounding box center [276, 180] width 27 height 3
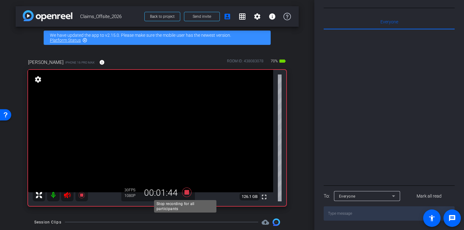
click at [186, 194] on icon at bounding box center [186, 192] width 9 height 9
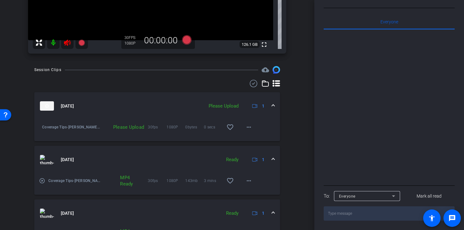
scroll to position [154, 0]
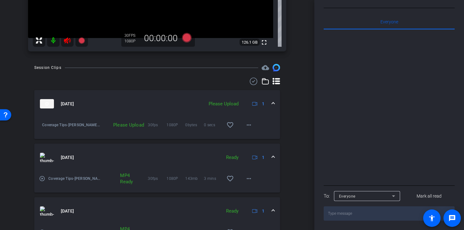
click at [221, 103] on div "Please Upload" at bounding box center [223, 103] width 36 height 7
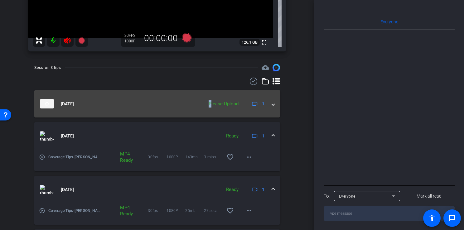
drag, startPoint x: 221, startPoint y: 103, endPoint x: 207, endPoint y: 107, distance: 14.6
click at [207, 107] on div "Please Upload" at bounding box center [223, 103] width 36 height 7
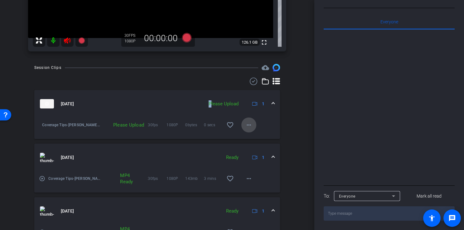
drag, startPoint x: 207, startPoint y: 107, endPoint x: 244, endPoint y: 125, distance: 41.8
click at [245, 125] on mat-icon "more_horiz" at bounding box center [248, 124] width 7 height 7
click at [251, 139] on span "Upload" at bounding box center [255, 137] width 25 height 7
drag, startPoint x: 139, startPoint y: 140, endPoint x: 130, endPoint y: 128, distance: 15.0
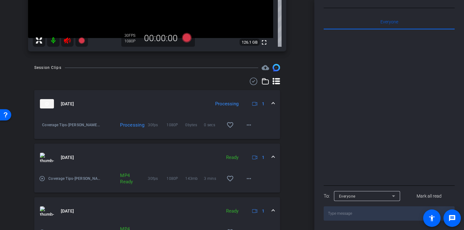
drag, startPoint x: 130, startPoint y: 128, endPoint x: 123, endPoint y: 119, distance: 10.7
click at [123, 119] on div "Processing 30fps 1080P 0bytes 0 secs favorite_border more_horiz" at bounding box center [178, 125] width 156 height 15
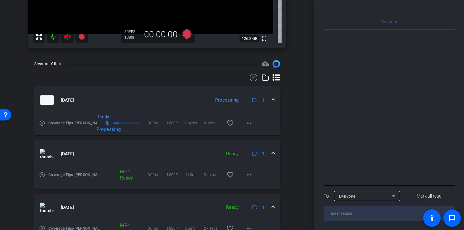
scroll to position [158, 0]
click at [41, 123] on mat-icon "play_circle_outline" at bounding box center [42, 123] width 6 height 6
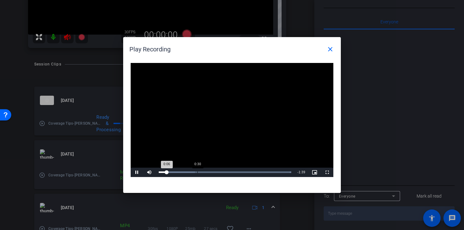
click at [197, 172] on div "Loaded : 100.00%" at bounding box center [225, 172] width 132 height 2
click at [206, 172] on div "Loaded : 100.00% 0:37 0:37" at bounding box center [225, 172] width 132 height 2
click at [141, 172] on span "Video Player" at bounding box center [137, 172] width 12 height 0
click at [328, 48] on mat-icon "close" at bounding box center [329, 49] width 7 height 7
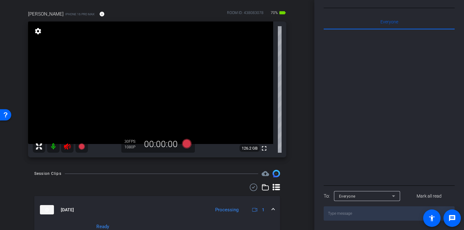
scroll to position [50, 0]
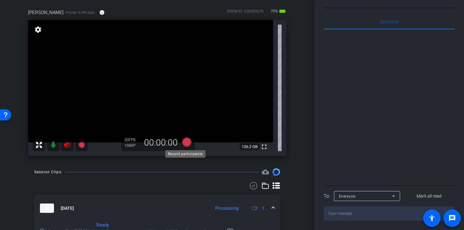
click at [186, 141] on icon at bounding box center [186, 141] width 9 height 9
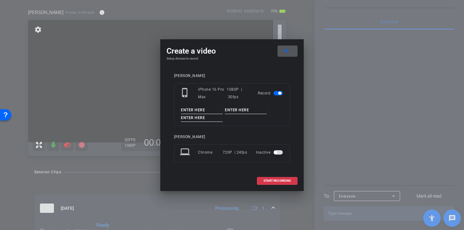
click at [192, 108] on input at bounding box center [202, 110] width 42 height 8
type input "Coverage Tips"
type input "[PERSON_NAME]"
type input "Take 1"
click at [266, 179] on span "START RECORDING" at bounding box center [276, 180] width 27 height 3
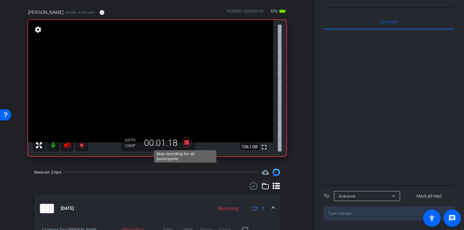
click at [185, 142] on icon at bounding box center [186, 142] width 9 height 9
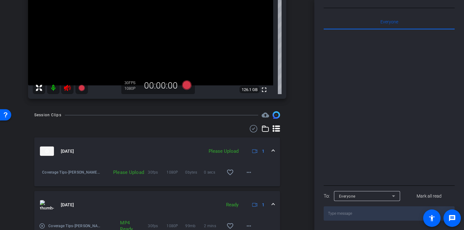
scroll to position [111, 0]
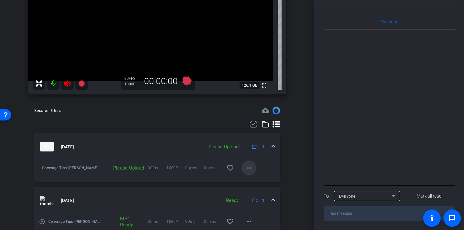
click at [245, 166] on mat-icon "more_horiz" at bounding box center [248, 167] width 7 height 7
click at [247, 180] on span "Upload" at bounding box center [255, 180] width 25 height 7
click at [41, 171] on mat-icon "play_circle_outline" at bounding box center [42, 170] width 6 height 6
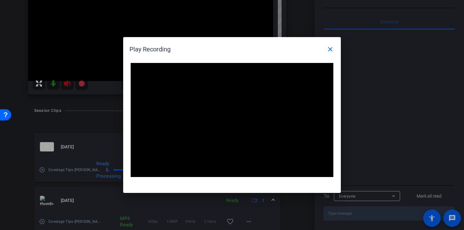
drag, startPoint x: 223, startPoint y: 230, endPoint x: 258, endPoint y: 203, distance: 44.5
click at [258, 203] on div at bounding box center [232, 115] width 464 height 230
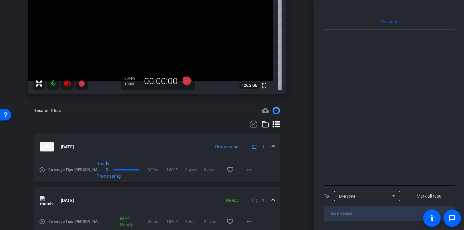
click at [42, 169] on mat-icon "play_circle_outline" at bounding box center [42, 170] width 6 height 6
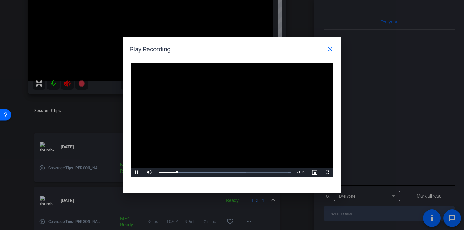
click at [55, 82] on div at bounding box center [232, 115] width 464 height 230
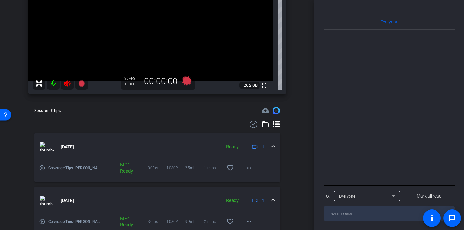
click at [55, 82] on mat-icon at bounding box center [53, 83] width 12 height 12
drag, startPoint x: 29, startPoint y: 166, endPoint x: 44, endPoint y: 167, distance: 14.7
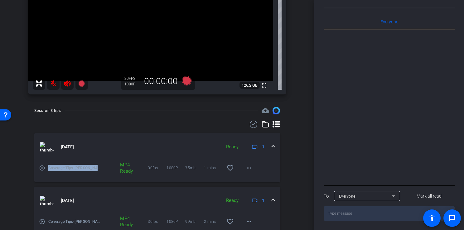
click at [44, 167] on mat-icon "play_circle_outline" at bounding box center [42, 168] width 6 height 6
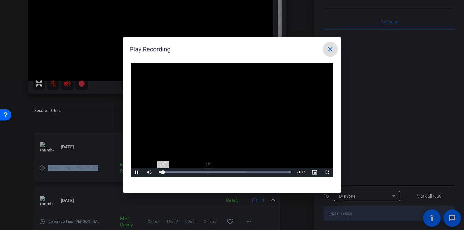
click at [208, 169] on div "Loaded : 100.00% 0:29 0:02" at bounding box center [225, 172] width 139 height 9
click at [137, 172] on span "Video Player" at bounding box center [137, 172] width 12 height 0
click at [325, 53] on span at bounding box center [330, 49] width 15 height 15
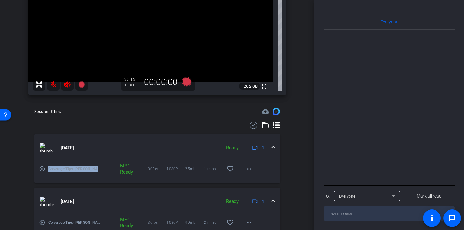
scroll to position [115, 0]
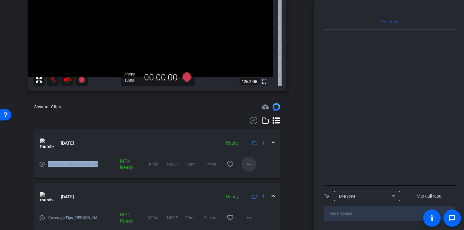
click at [245, 161] on mat-icon "more_horiz" at bounding box center [248, 164] width 7 height 7
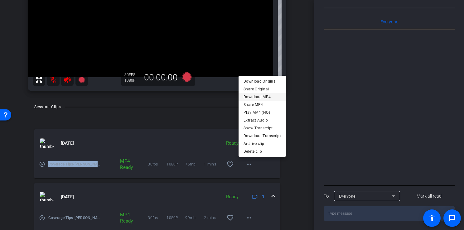
click at [270, 98] on span "Download MP4" at bounding box center [261, 96] width 37 height 7
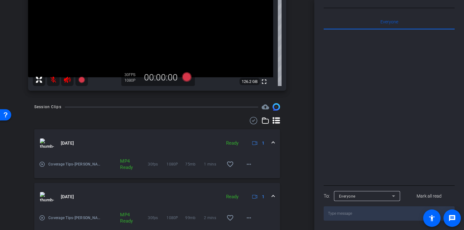
click at [270, 98] on div "arrow_back Claims_Offsite_2026 Back to project Send invite account_box grid_on …" at bounding box center [157, 0] width 314 height 230
click at [245, 221] on mat-icon "more_horiz" at bounding box center [248, 217] width 7 height 7
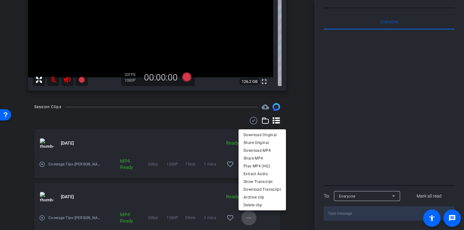
click at [244, 221] on body "Accessibility Screen-Reader Guide, Feedback, and Issue Reporting | New window m…" at bounding box center [232, 115] width 464 height 230
click at [258, 150] on span "Download MP4" at bounding box center [261, 150] width 37 height 7
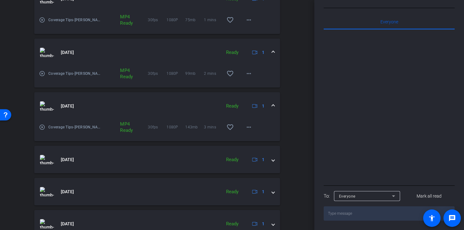
scroll to position [258, 0]
click at [245, 128] on mat-icon "more_horiz" at bounding box center [248, 128] width 7 height 7
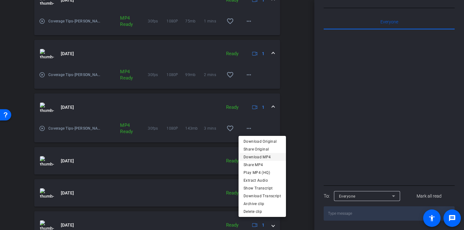
click at [251, 158] on span "Download MP4" at bounding box center [261, 156] width 37 height 7
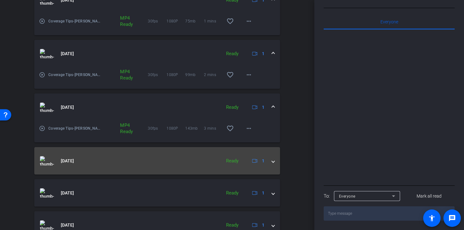
click at [271, 155] on mat-expansion-panel-header "[DATE] Ready 1" at bounding box center [157, 160] width 246 height 27
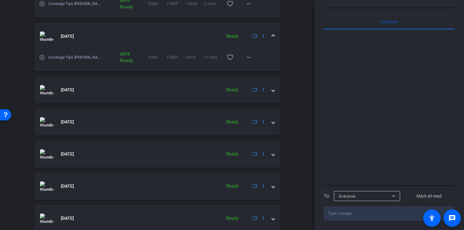
scroll to position [398, 0]
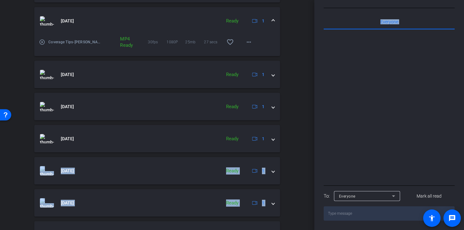
drag, startPoint x: 313, startPoint y: 95, endPoint x: 313, endPoint y: 130, distance: 34.9
click at [313, 130] on div "arrow_back Claims_Offsite_2026 Back to project Send invite account_box grid_on …" at bounding box center [232, 115] width 464 height 230
click at [247, 41] on mat-icon "more_horiz" at bounding box center [248, 41] width 7 height 7
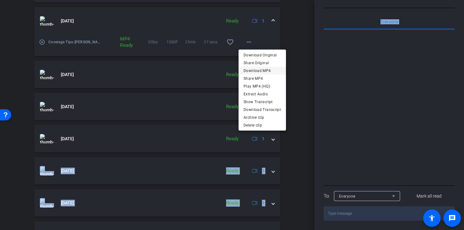
click at [257, 69] on span "Download MP4" at bounding box center [261, 70] width 37 height 7
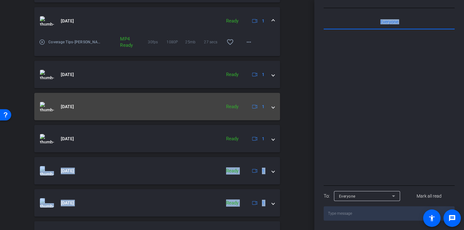
click at [272, 104] on span at bounding box center [273, 107] width 2 height 7
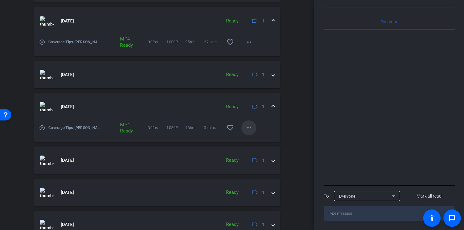
click at [248, 128] on mat-icon "more_horiz" at bounding box center [248, 127] width 7 height 7
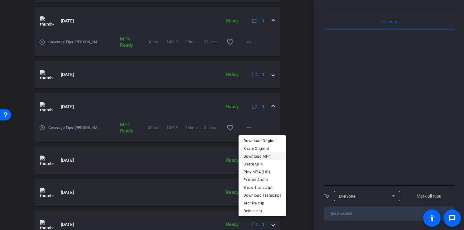
click at [252, 155] on span "Download MP4" at bounding box center [261, 155] width 37 height 7
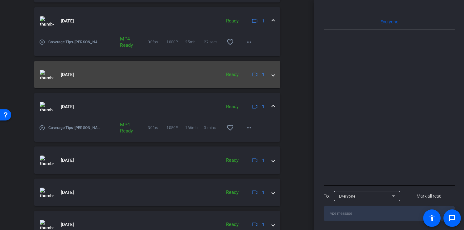
click at [271, 73] on mat-expansion-panel-header "[DATE] Ready 1" at bounding box center [157, 74] width 246 height 27
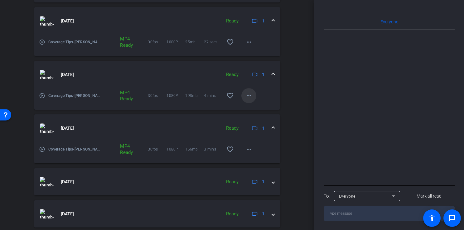
click at [246, 96] on mat-icon "more_horiz" at bounding box center [248, 95] width 7 height 7
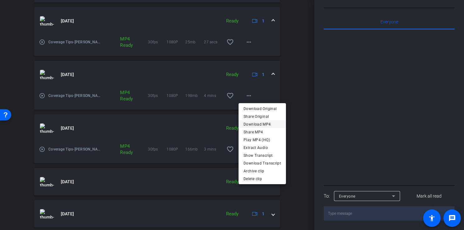
click at [247, 126] on span "Download MP4" at bounding box center [261, 123] width 37 height 7
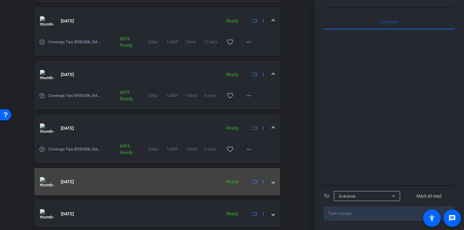
click at [272, 182] on span at bounding box center [273, 182] width 2 height 7
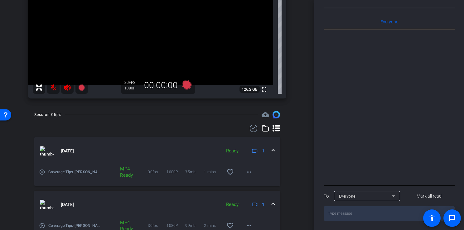
scroll to position [0, 0]
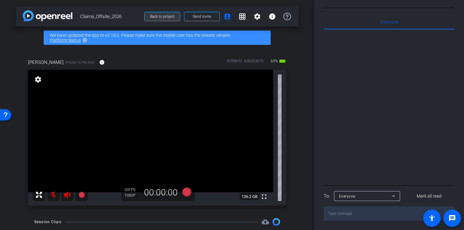
click at [165, 15] on span "Back to project" at bounding box center [162, 16] width 25 height 4
